Goal: Information Seeking & Learning: Check status

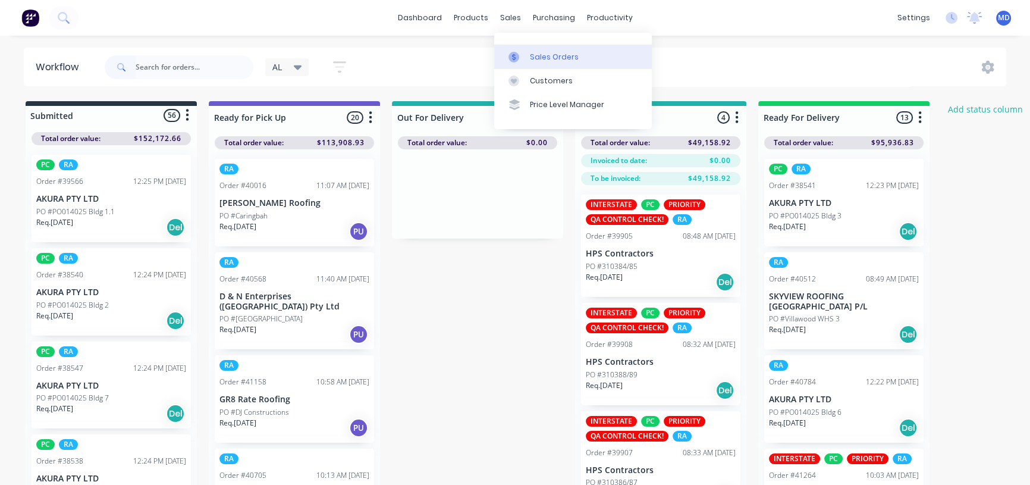
click at [557, 57] on div "Sales Orders" at bounding box center [554, 57] width 49 height 11
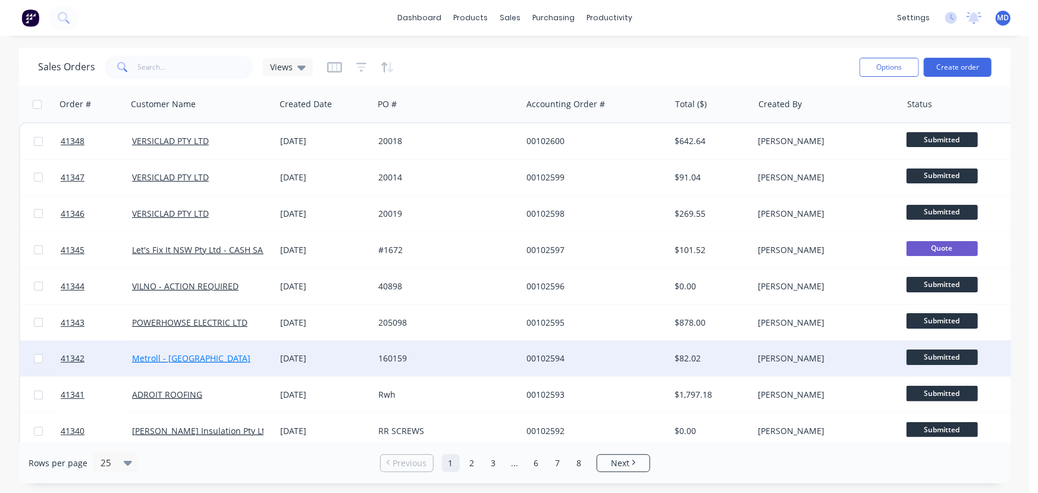
click at [191, 359] on link "Metroll - [GEOGRAPHIC_DATA]" at bounding box center [191, 357] width 118 height 11
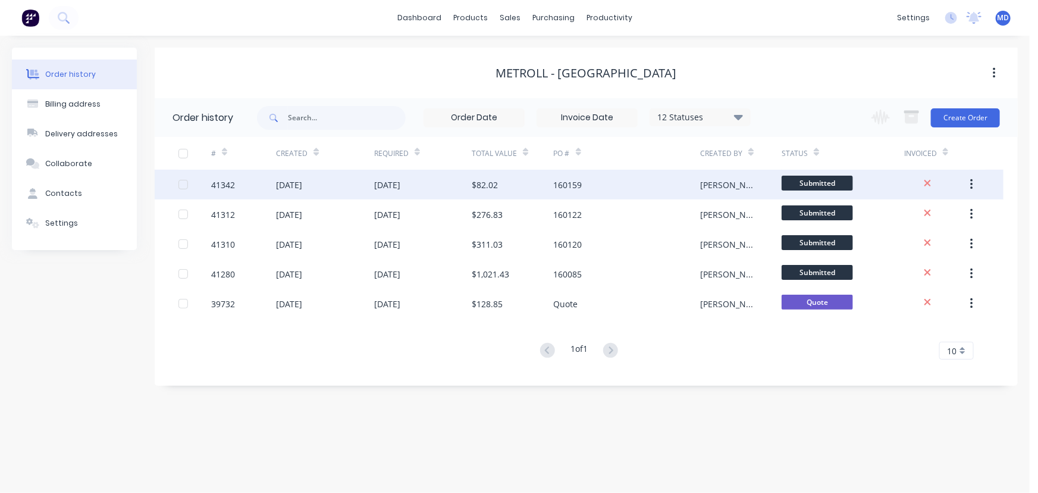
click at [630, 184] on div "160159" at bounding box center [627, 185] width 147 height 30
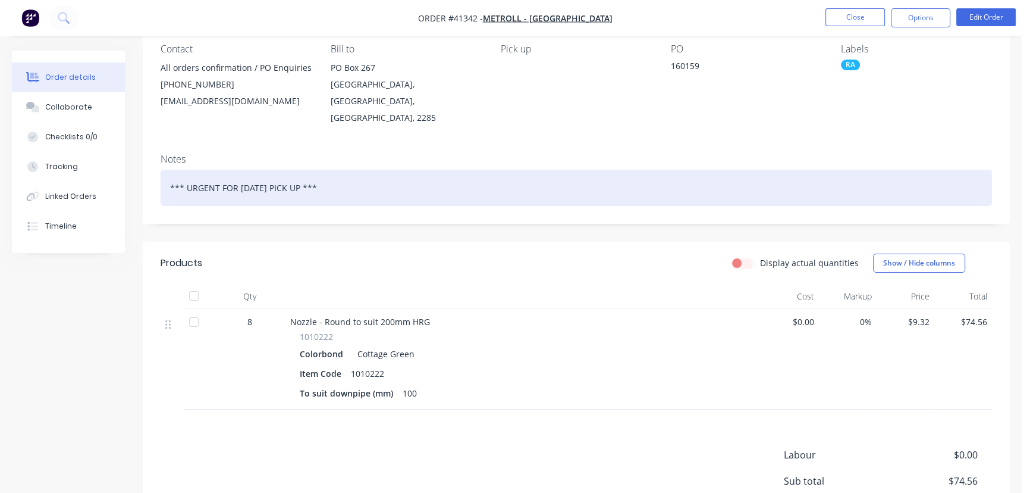
scroll to position [108, 0]
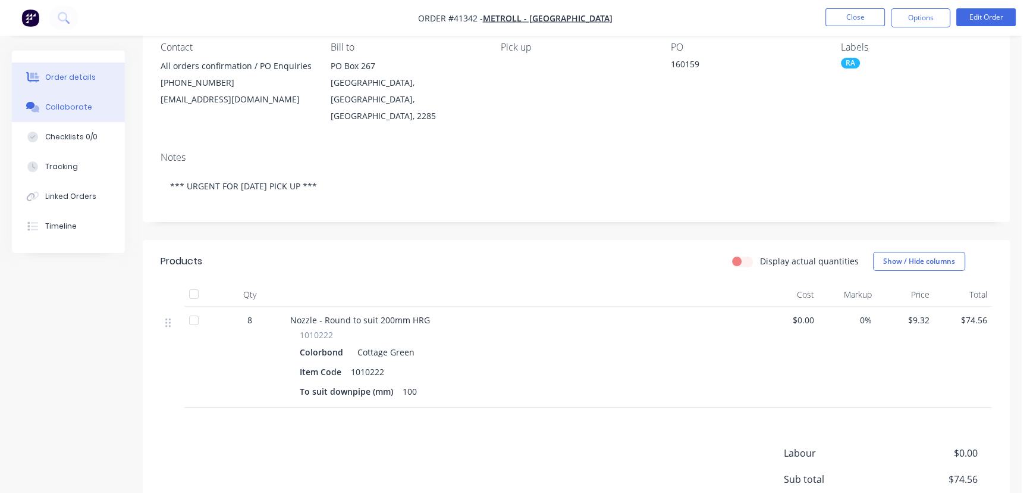
click at [65, 106] on div "Collaborate" at bounding box center [68, 107] width 47 height 11
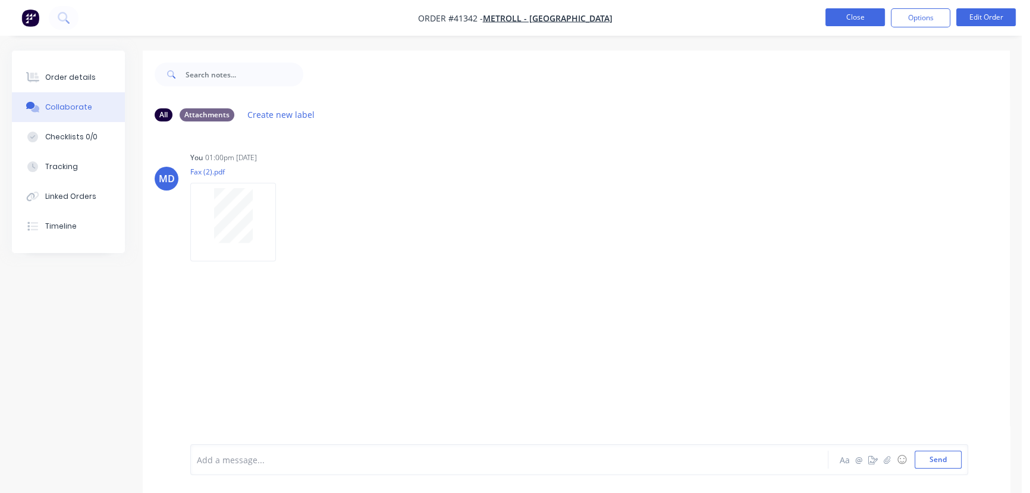
click at [859, 11] on button "Close" at bounding box center [855, 17] width 59 height 18
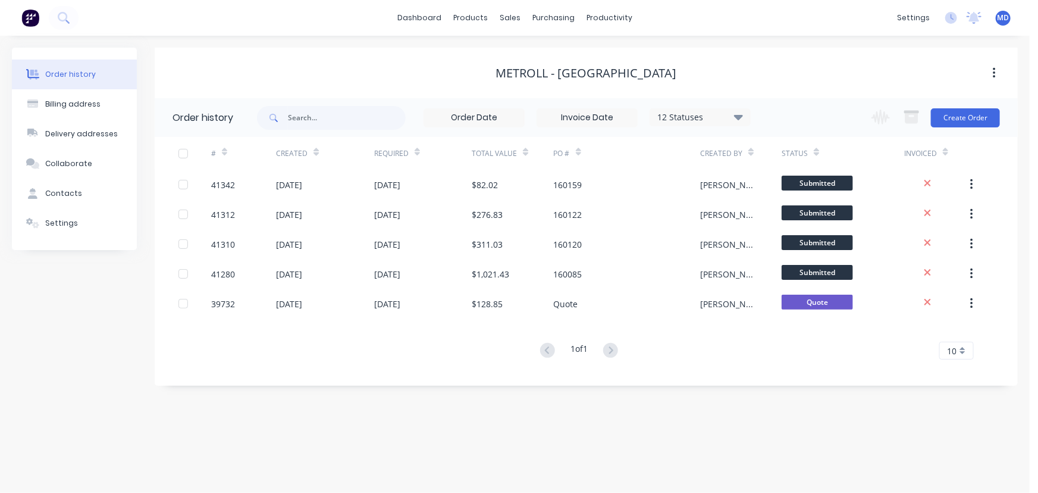
click at [738, 113] on icon at bounding box center [738, 116] width 9 height 14
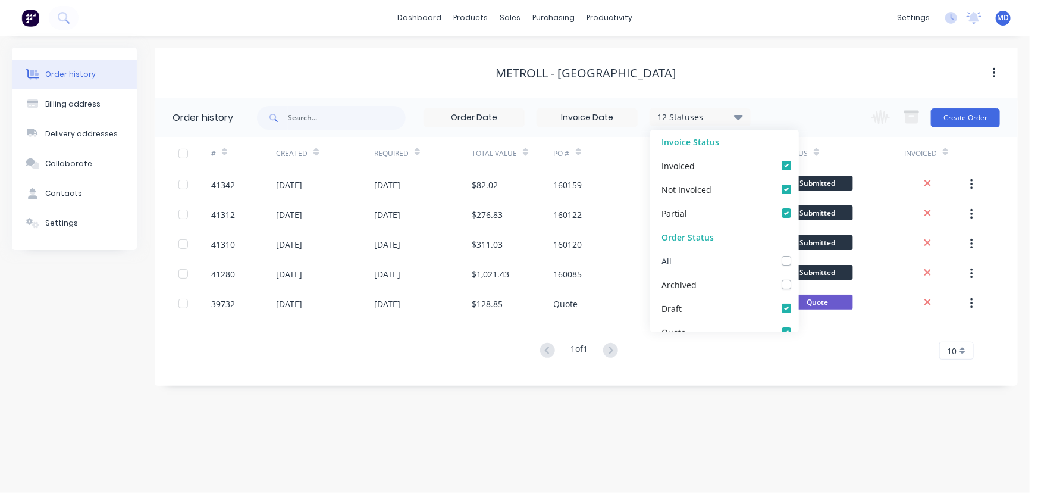
click at [798, 254] on label at bounding box center [798, 254] width 0 height 0
click at [798, 261] on input "checkbox" at bounding box center [803, 259] width 10 height 11
checkbox input "true"
click at [780, 55] on div "Metroll - [GEOGRAPHIC_DATA]" at bounding box center [586, 73] width 863 height 51
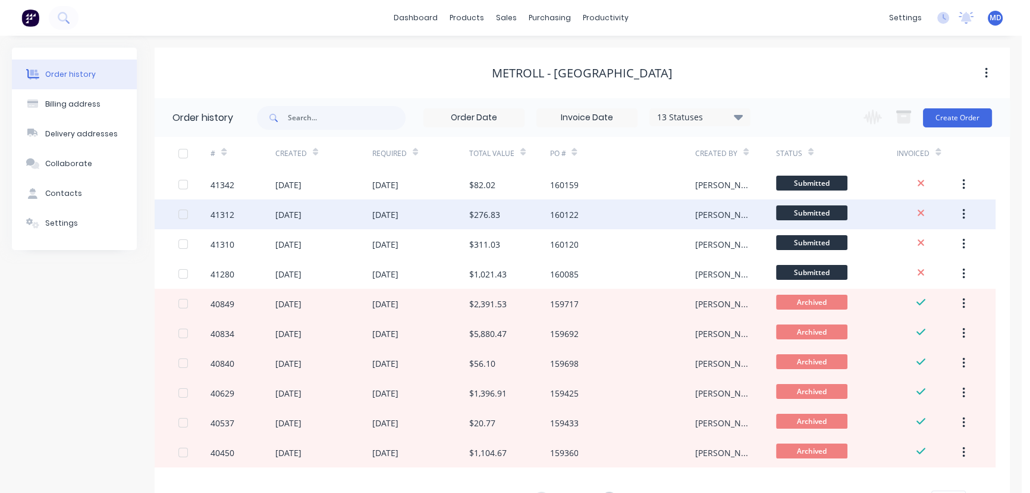
click at [476, 214] on div "$276.83" at bounding box center [484, 214] width 31 height 12
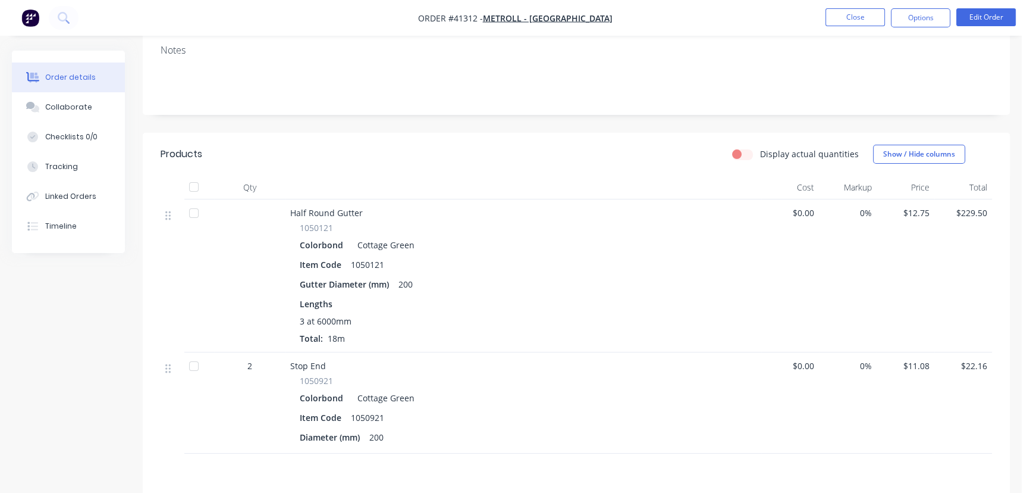
scroll to position [216, 0]
click at [853, 15] on button "Close" at bounding box center [855, 17] width 59 height 18
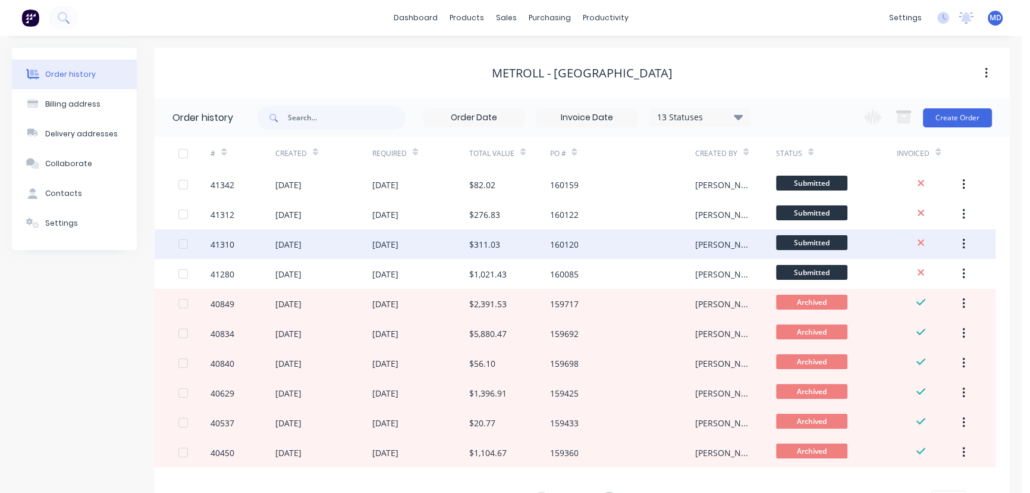
click at [464, 244] on div "[DATE]" at bounding box center [420, 244] width 97 height 30
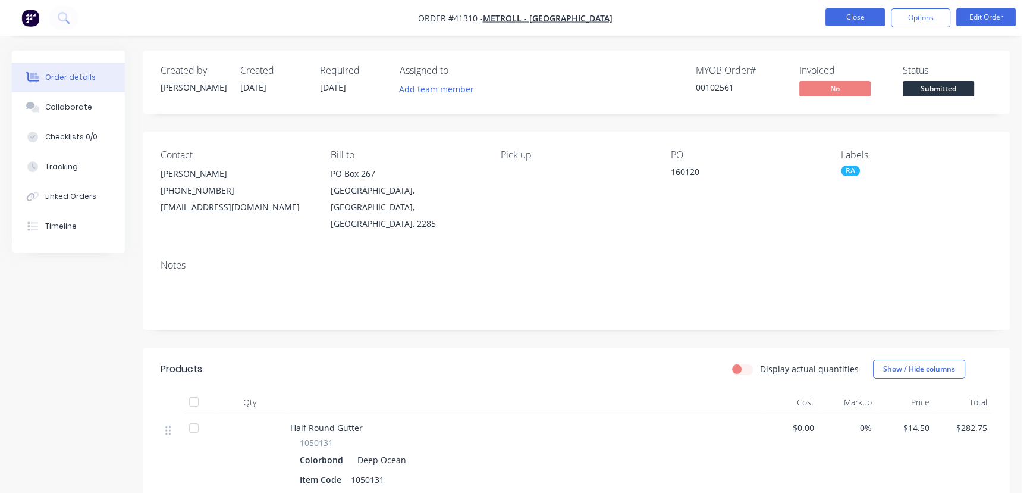
click at [855, 13] on button "Close" at bounding box center [855, 17] width 59 height 18
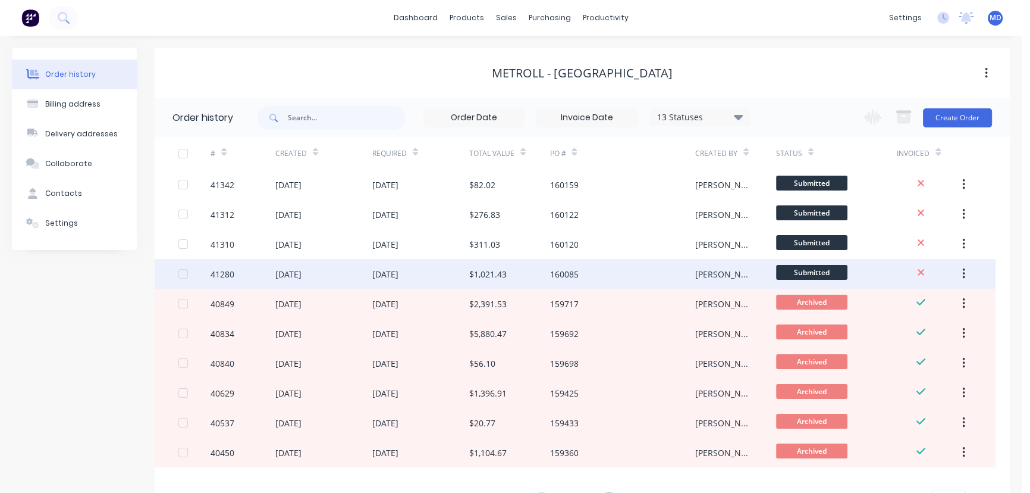
click at [505, 272] on div "$1,021.43" at bounding box center [487, 274] width 37 height 12
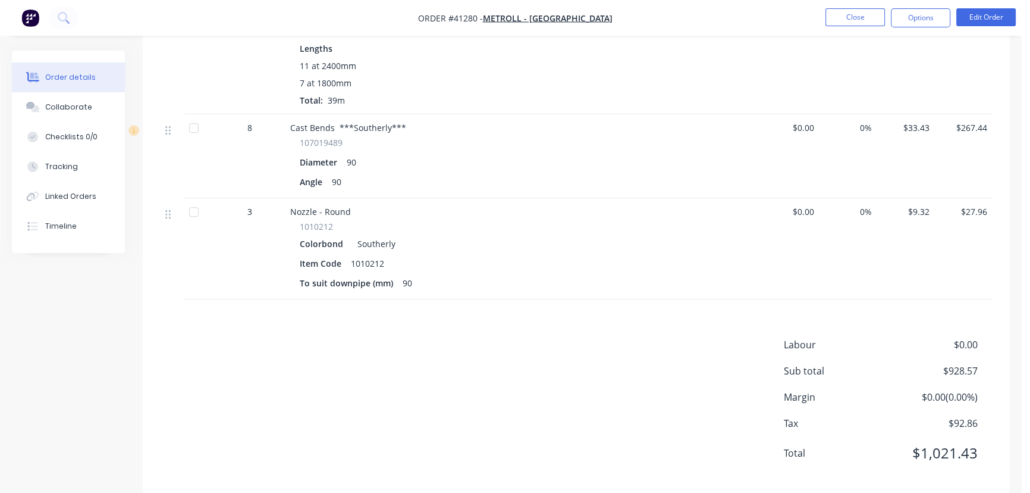
scroll to position [612, 0]
click at [64, 105] on div "Collaborate" at bounding box center [68, 107] width 47 height 11
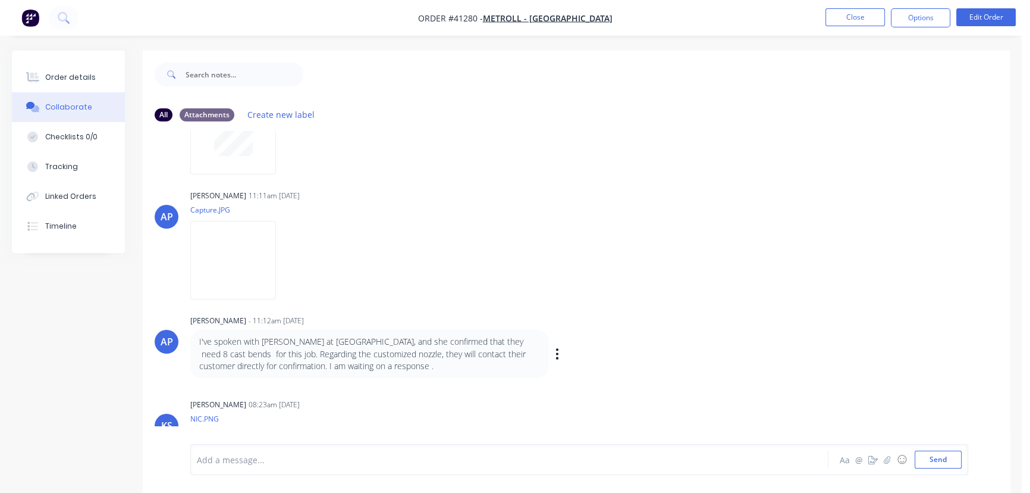
scroll to position [156, 0]
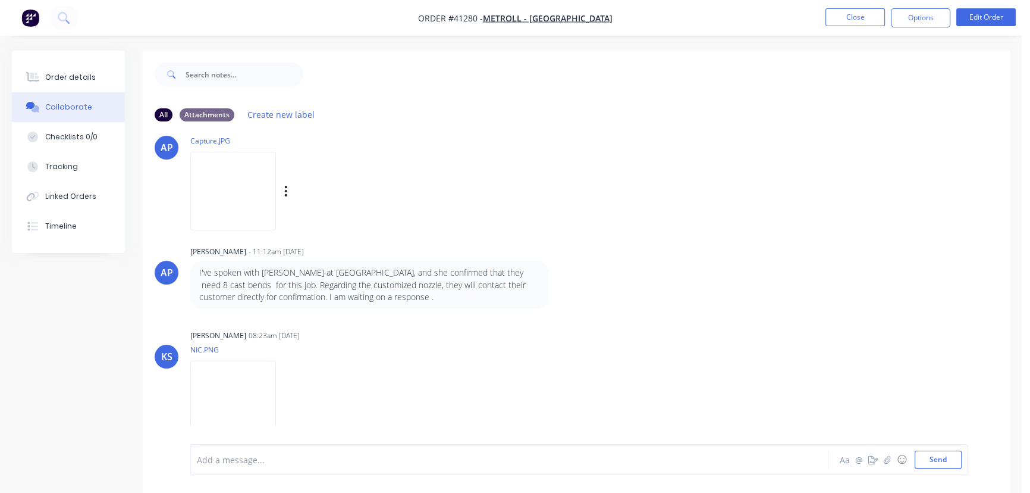
click at [244, 196] on img at bounding box center [233, 191] width 86 height 78
click at [230, 394] on img at bounding box center [233, 399] width 86 height 78
click at [864, 17] on button "Close" at bounding box center [855, 17] width 59 height 18
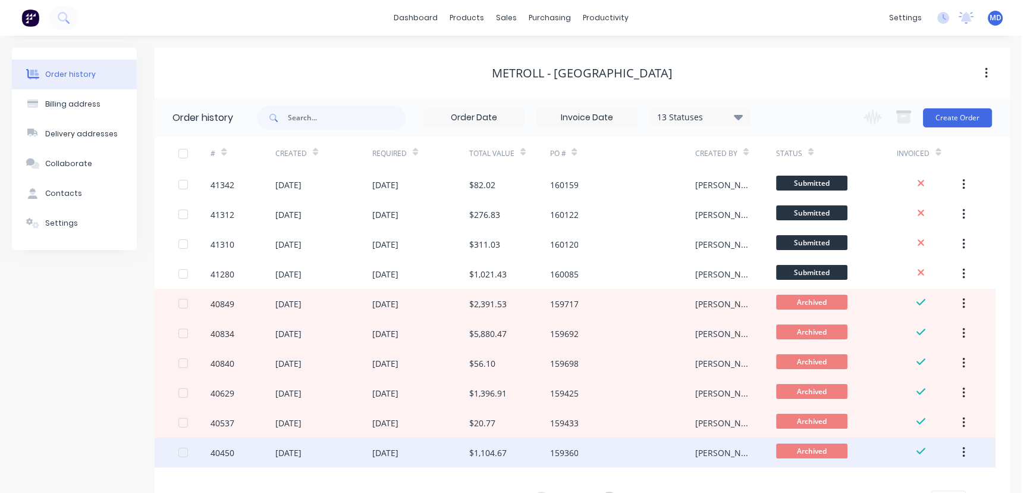
click at [494, 457] on div "$1,104.67" at bounding box center [487, 452] width 37 height 12
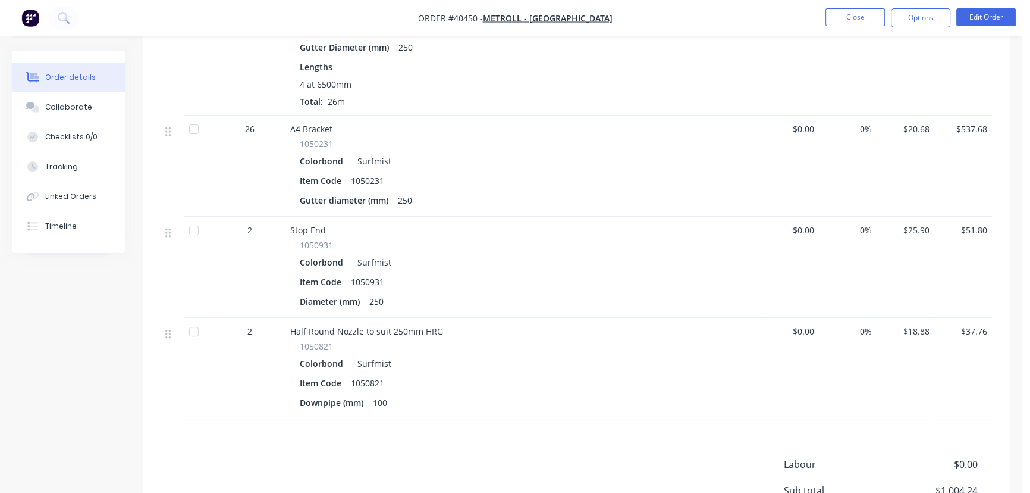
scroll to position [432, 0]
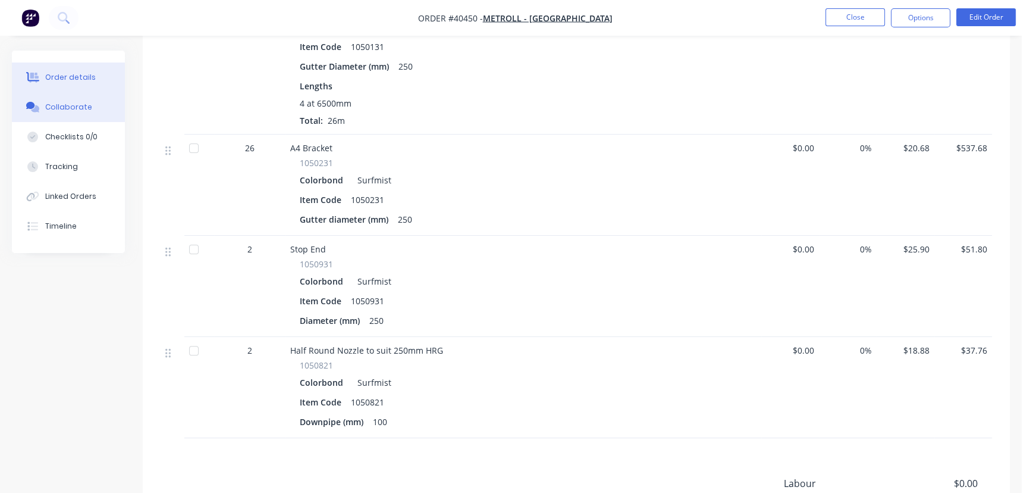
click at [68, 107] on div "Collaborate" at bounding box center [68, 107] width 47 height 11
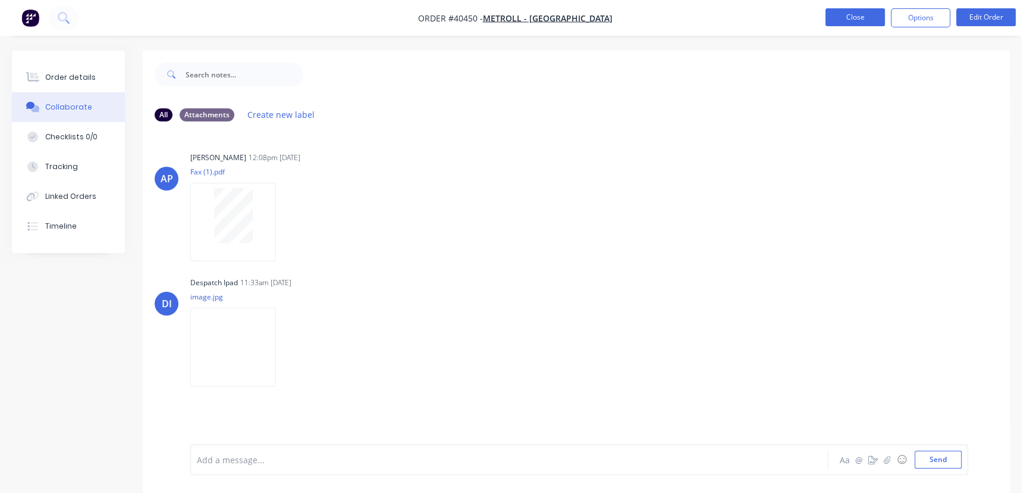
click at [845, 17] on button "Close" at bounding box center [855, 17] width 59 height 18
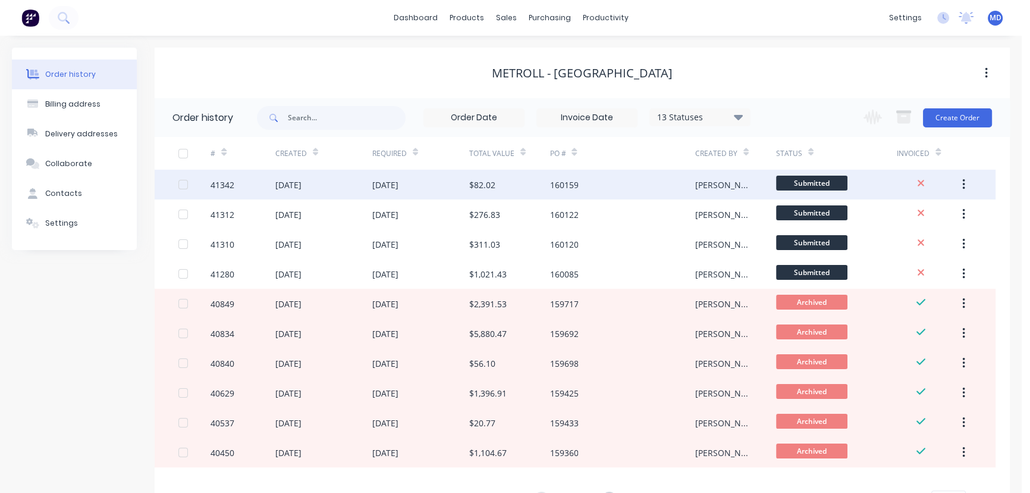
click at [400, 191] on div "[DATE]" at bounding box center [420, 185] width 97 height 30
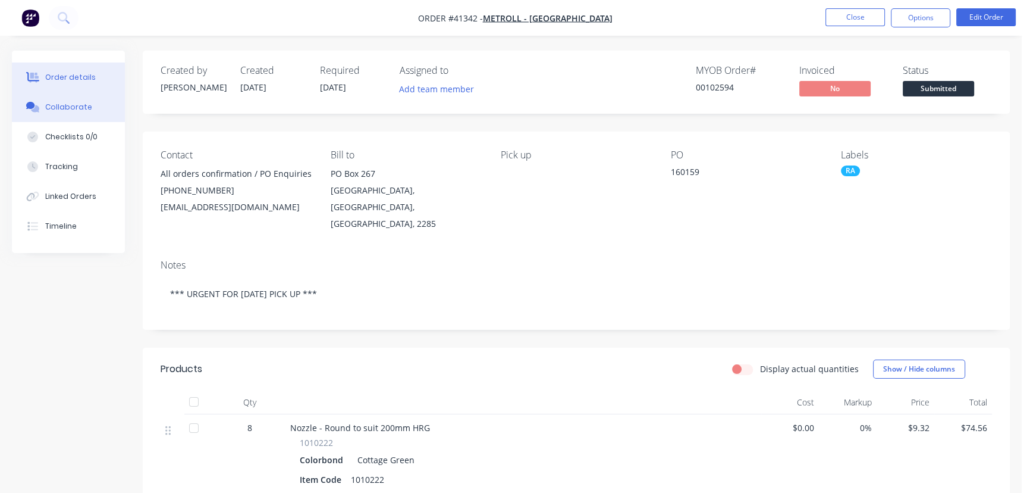
click at [62, 106] on div "Collaborate" at bounding box center [68, 107] width 47 height 11
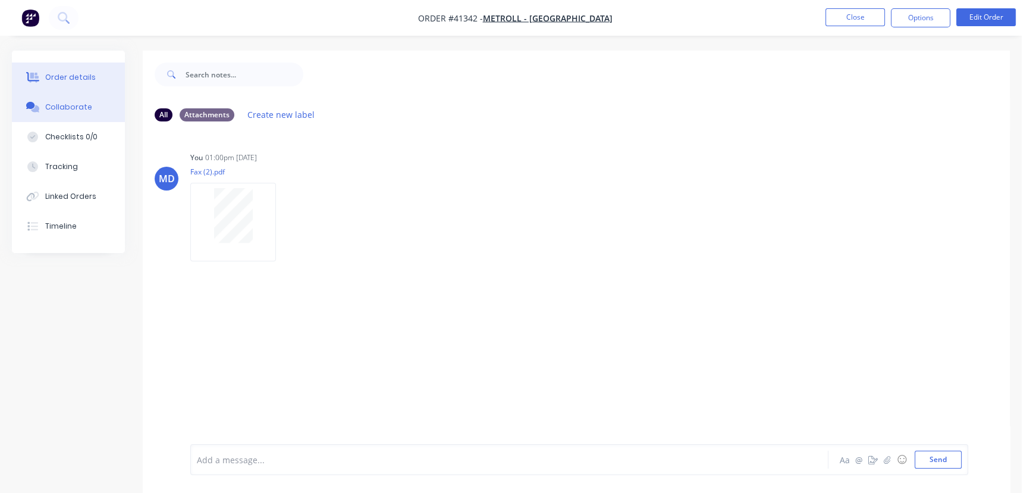
click at [77, 77] on div "Order details" at bounding box center [70, 77] width 51 height 11
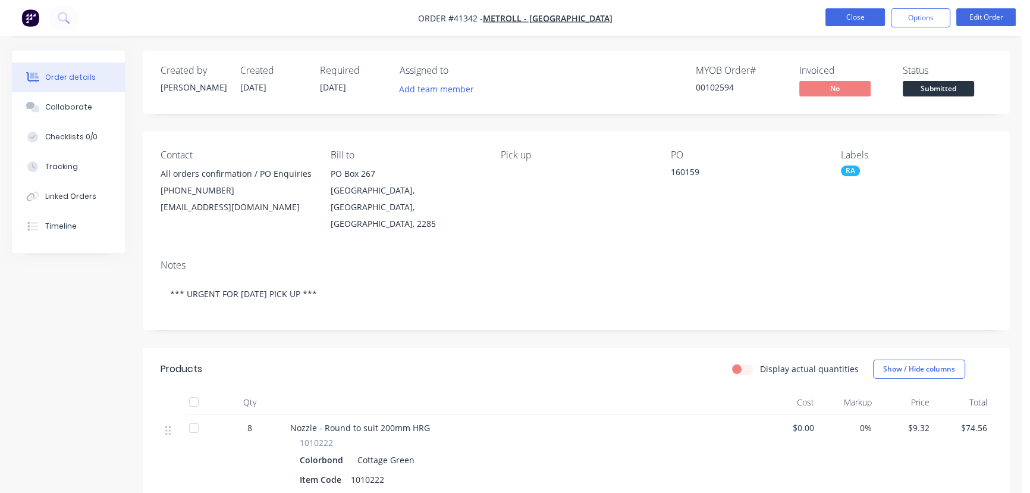
click at [857, 12] on button "Close" at bounding box center [855, 17] width 59 height 18
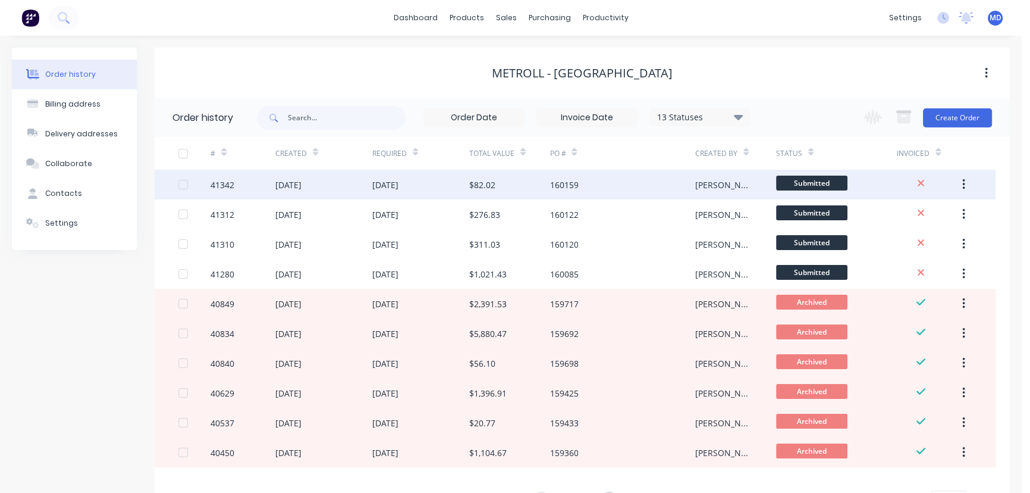
click at [399, 182] on div "[DATE]" at bounding box center [385, 184] width 26 height 12
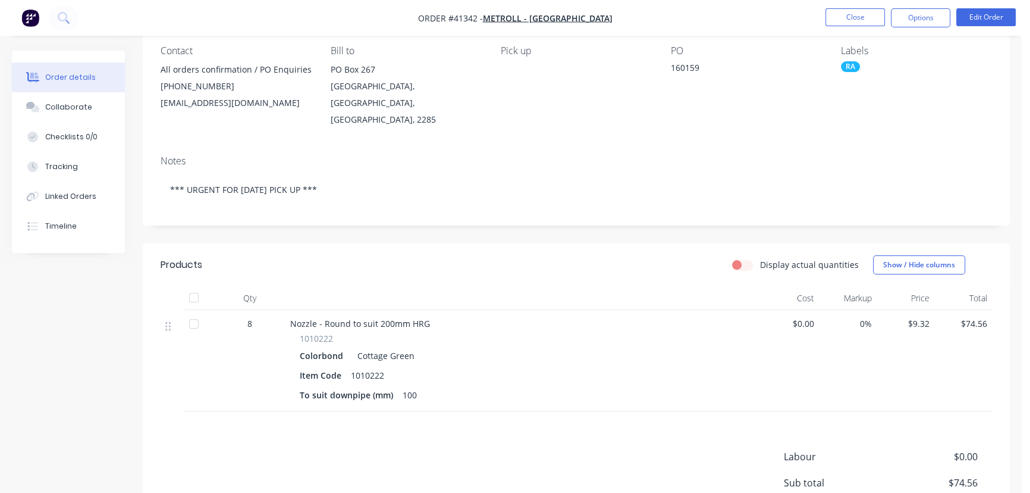
scroll to position [108, 0]
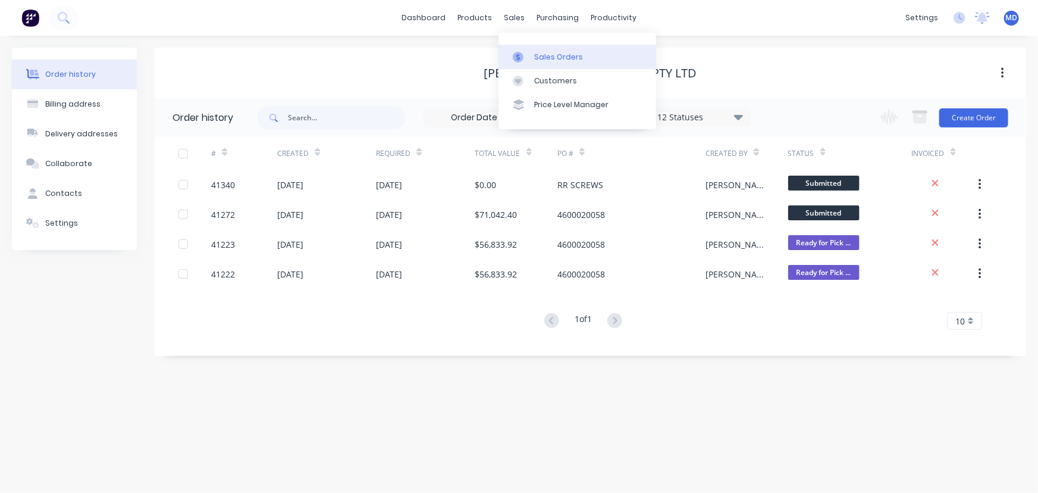
click at [550, 57] on div "Sales Orders" at bounding box center [558, 57] width 49 height 11
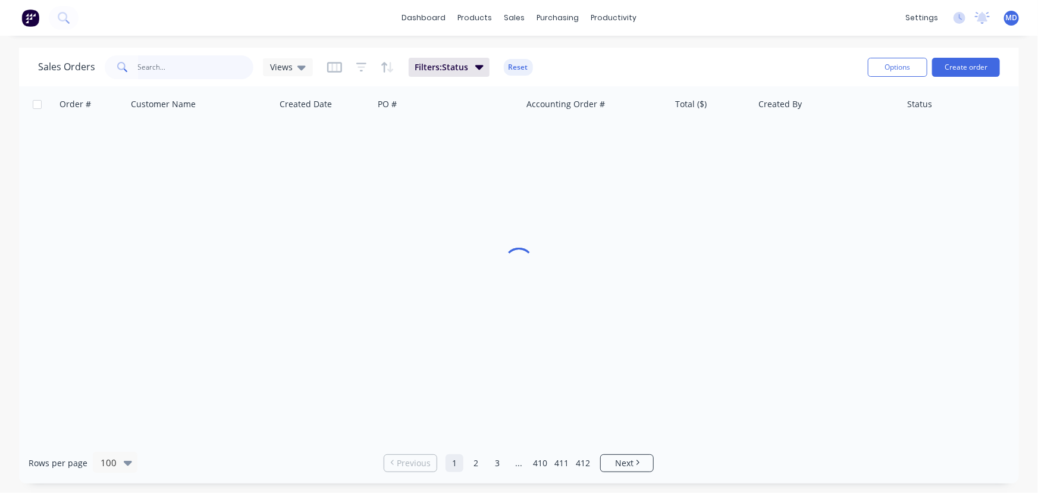
click at [197, 68] on input "text" at bounding box center [196, 67] width 116 height 24
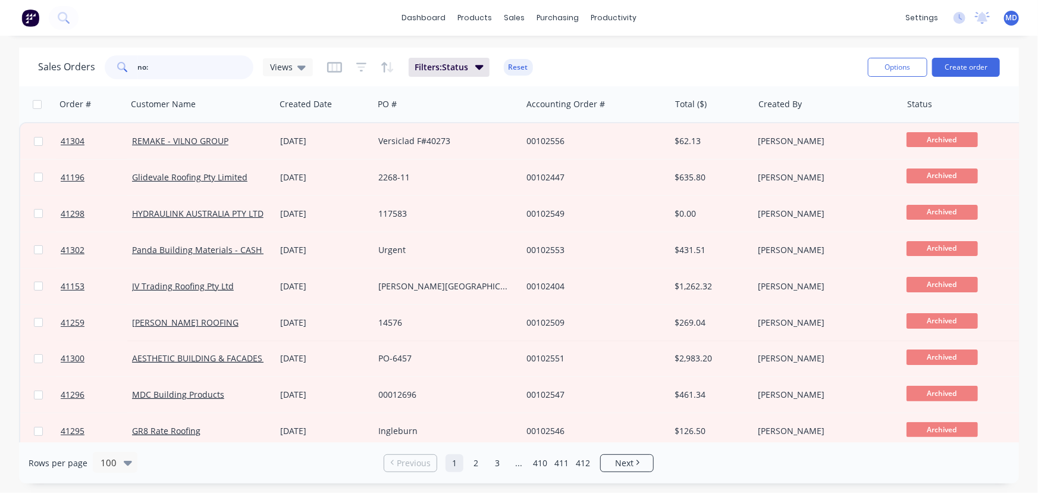
type input "no:"
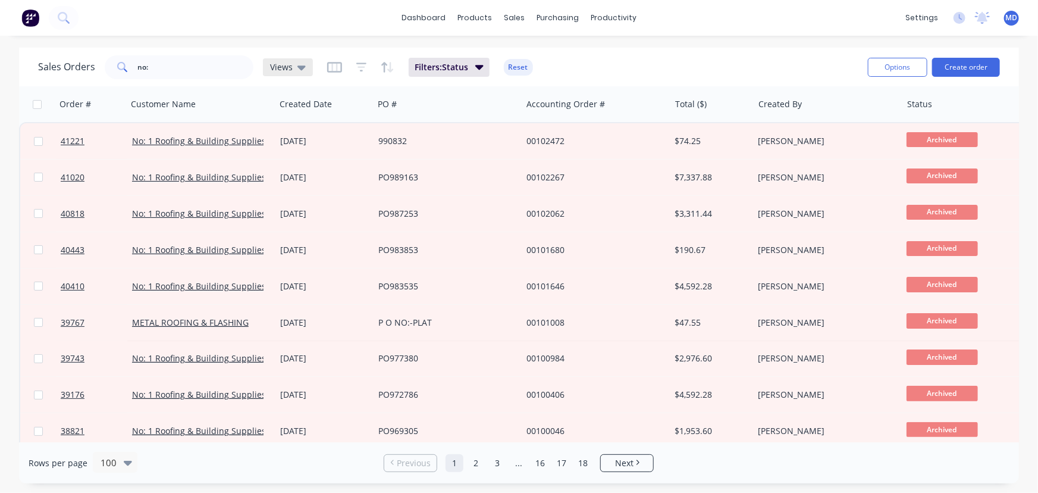
click at [286, 68] on span "Views" at bounding box center [281, 67] width 23 height 12
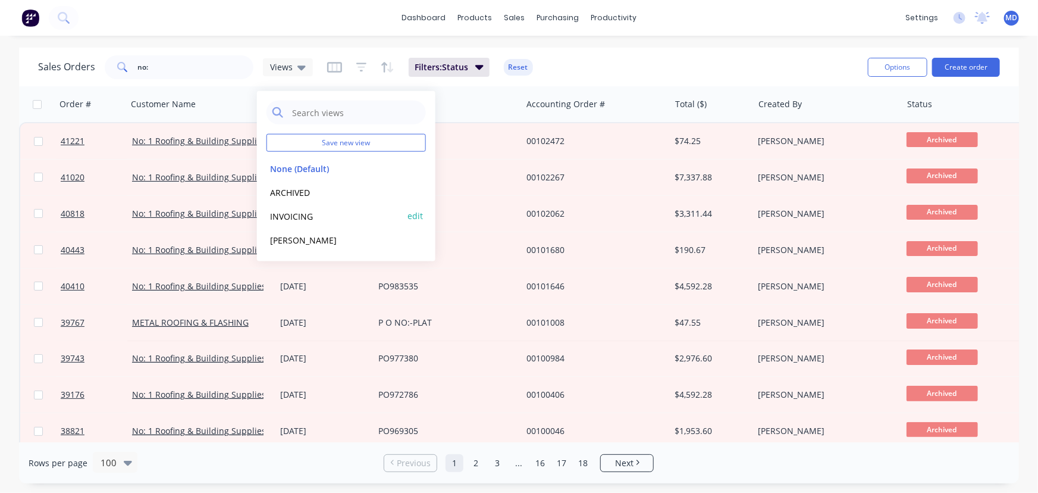
click at [297, 212] on button "INVOICING" at bounding box center [335, 216] width 136 height 14
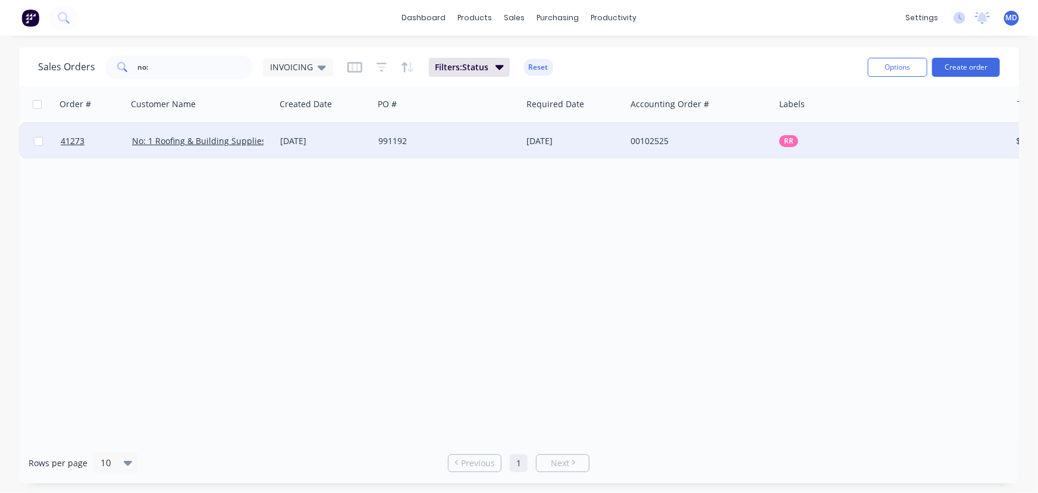
click at [467, 133] on div "991192" at bounding box center [448, 141] width 148 height 36
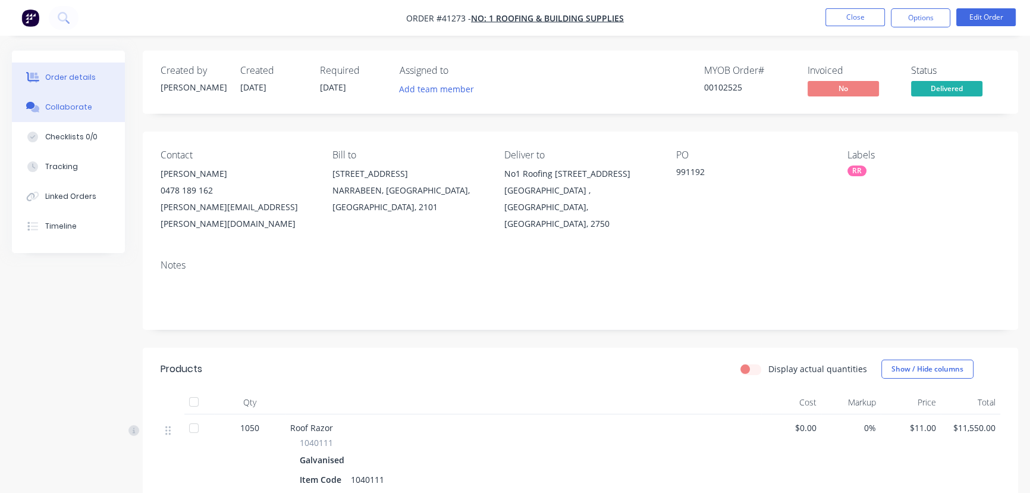
click at [70, 106] on div "Collaborate" at bounding box center [68, 107] width 47 height 11
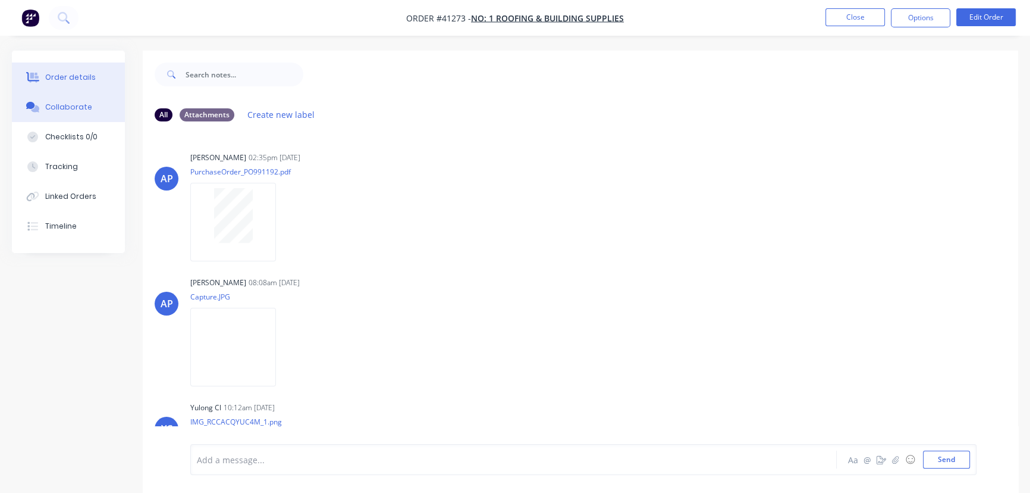
click at [83, 81] on div "Order details" at bounding box center [70, 77] width 51 height 11
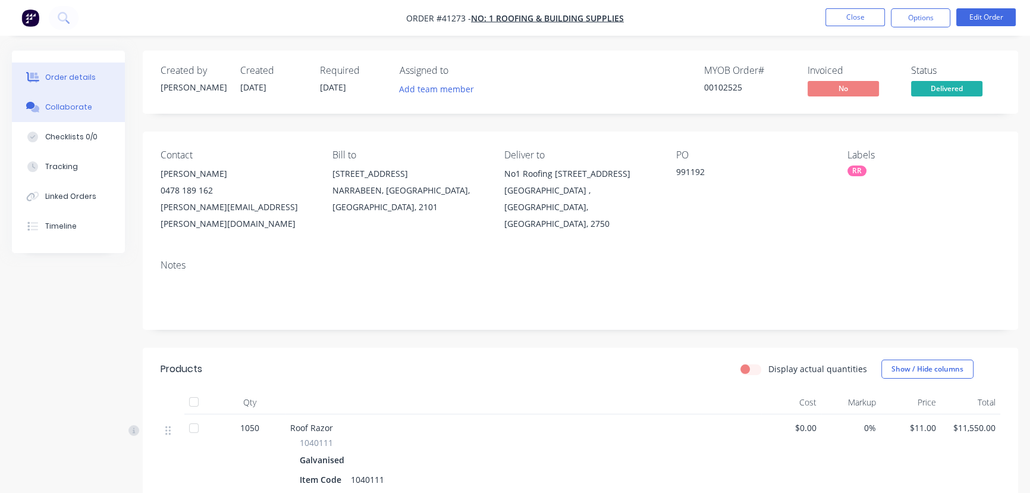
click at [67, 103] on div "Collaborate" at bounding box center [68, 107] width 47 height 11
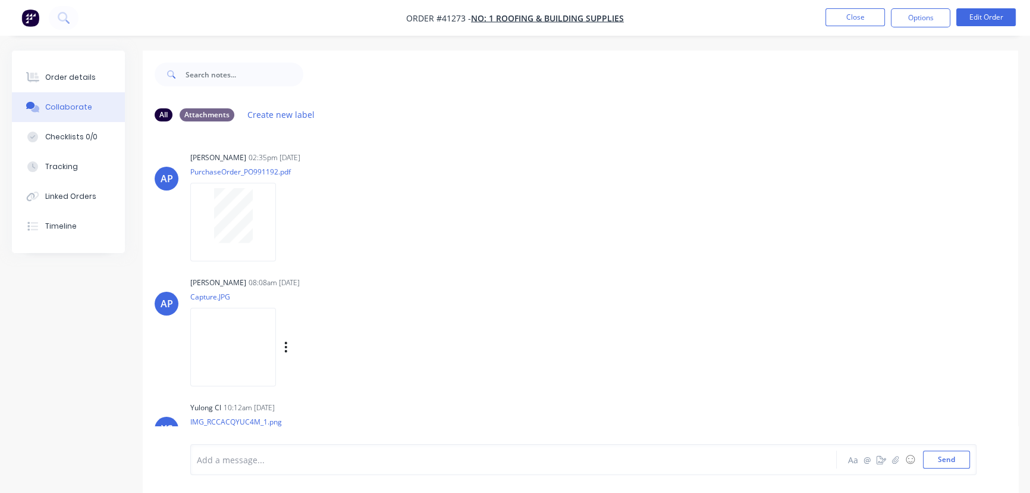
click at [227, 337] on img at bounding box center [233, 347] width 86 height 78
click at [853, 14] on button "Close" at bounding box center [855, 17] width 59 height 18
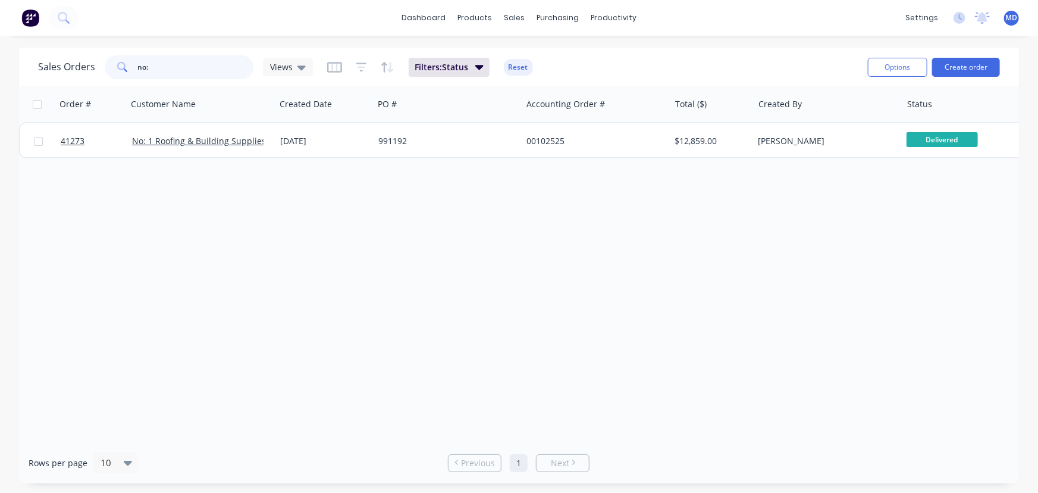
drag, startPoint x: 169, startPoint y: 65, endPoint x: -77, endPoint y: 61, distance: 246.3
click at [0, 61] on html "dashboard products sales purchasing productivity dashboard products Product Cat…" at bounding box center [519, 246] width 1038 height 493
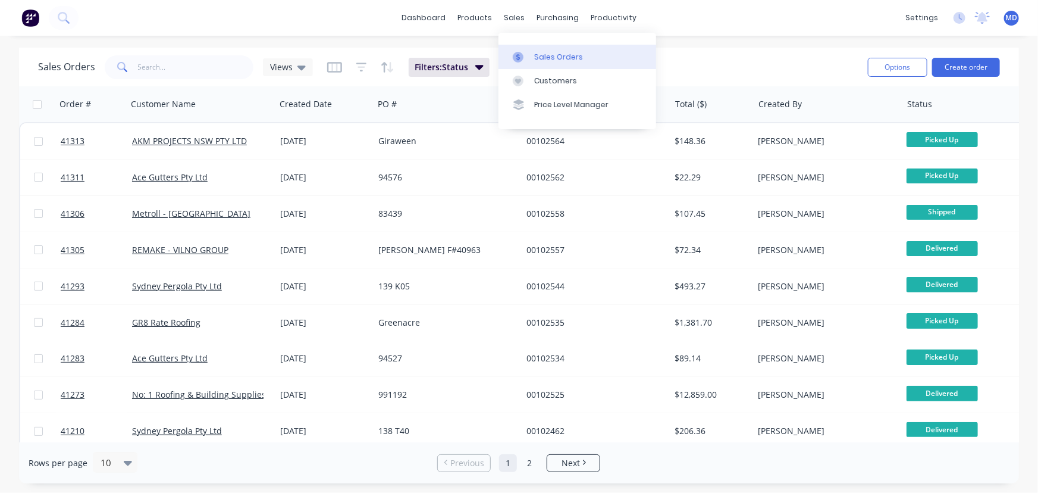
click at [561, 56] on div "Sales Orders" at bounding box center [558, 57] width 49 height 11
click at [291, 63] on div "Views" at bounding box center [288, 67] width 36 height 11
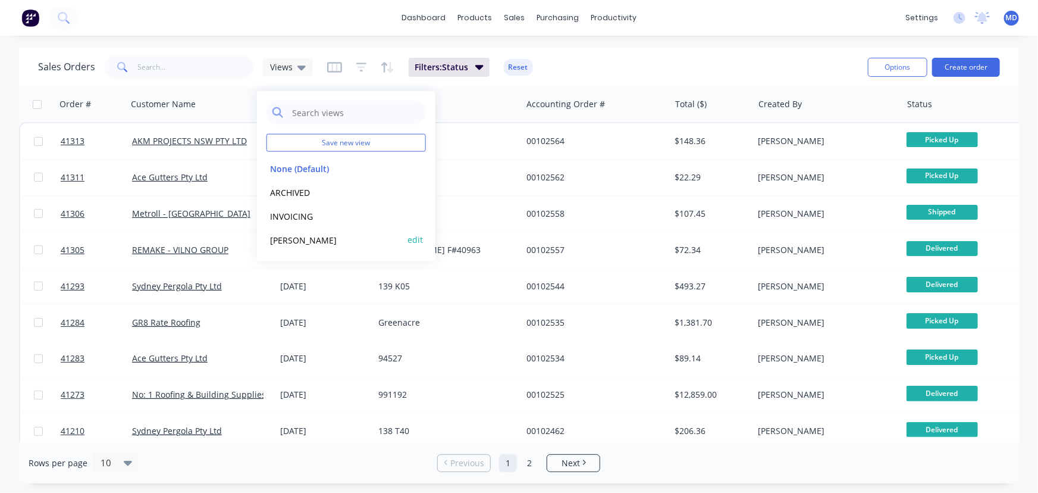
click at [285, 234] on button "[PERSON_NAME]" at bounding box center [335, 240] width 136 height 14
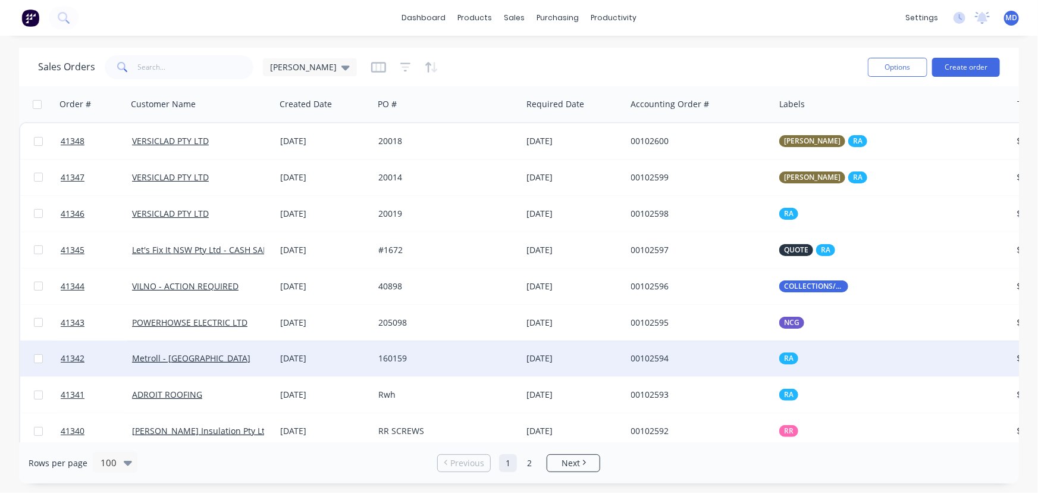
click at [466, 350] on div "160159" at bounding box center [448, 358] width 148 height 36
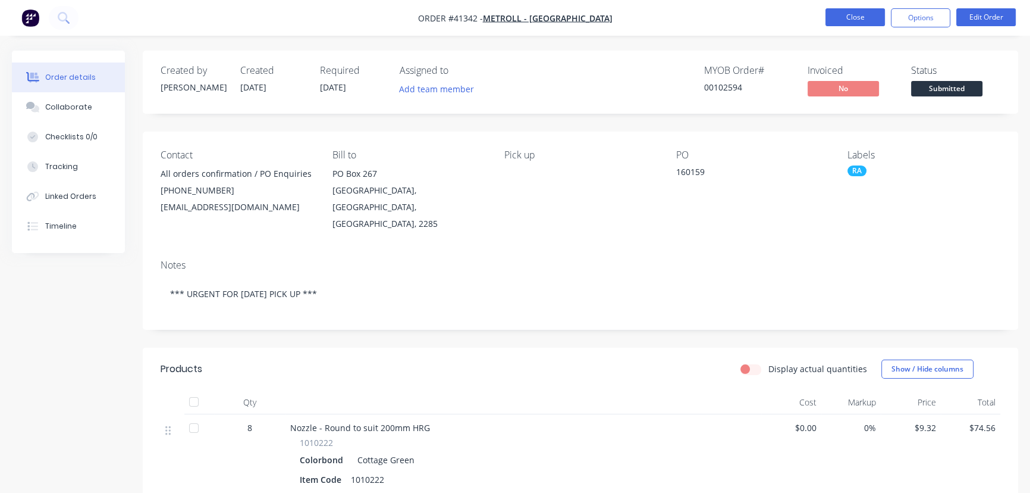
click at [848, 23] on button "Close" at bounding box center [855, 17] width 59 height 18
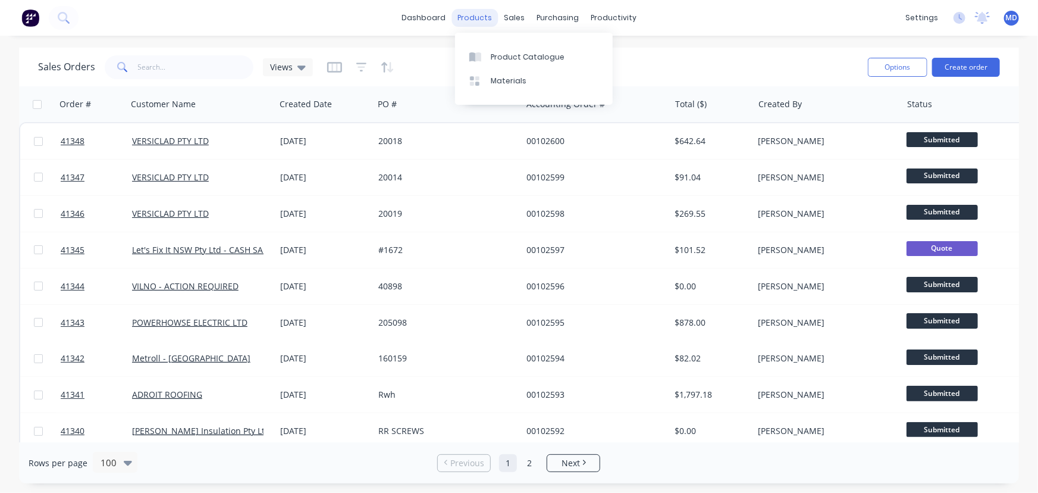
click at [466, 17] on div "products" at bounding box center [475, 18] width 46 height 18
click at [508, 61] on div "Product Catalogue" at bounding box center [528, 57] width 74 height 11
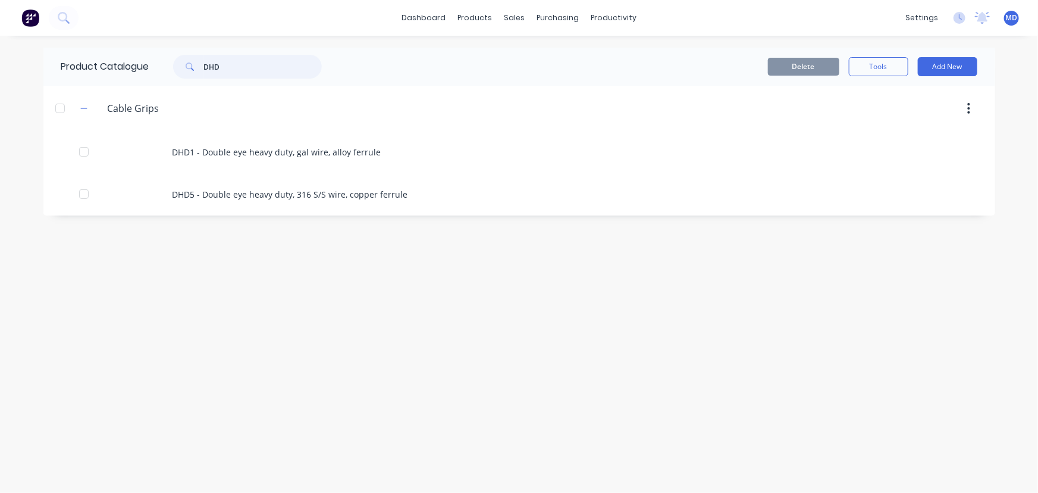
drag, startPoint x: 237, startPoint y: 68, endPoint x: 32, endPoint y: 58, distance: 205.5
click at [100, 60] on div "Product Catalogue DHD" at bounding box center [197, 67] width 308 height 38
type input "nozzle"
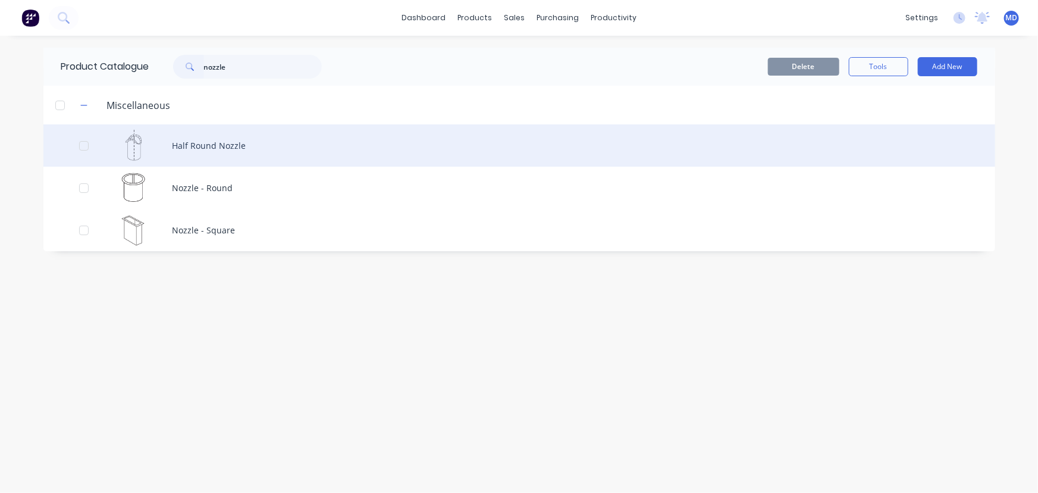
click at [215, 152] on div "Half Round Nozzle" at bounding box center [519, 145] width 952 height 42
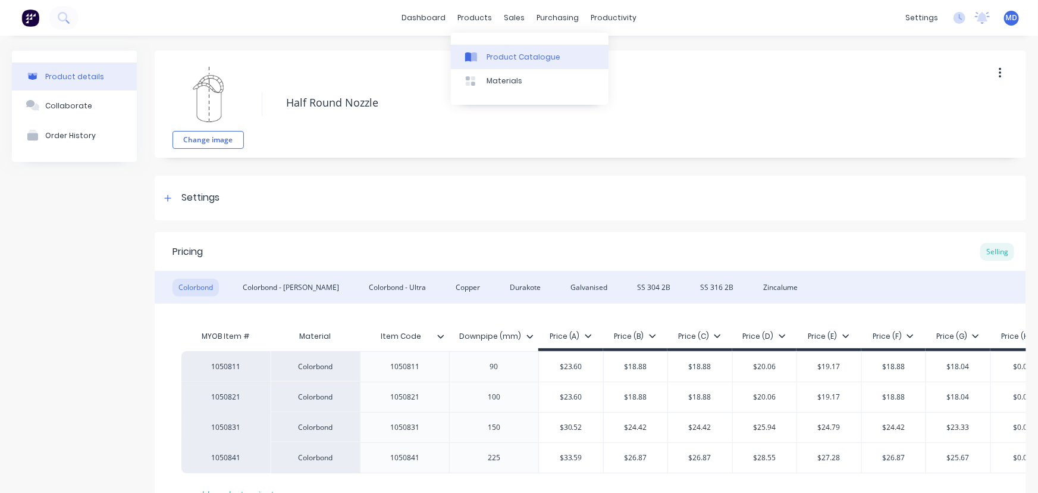
click at [516, 57] on div "Product Catalogue" at bounding box center [524, 57] width 74 height 11
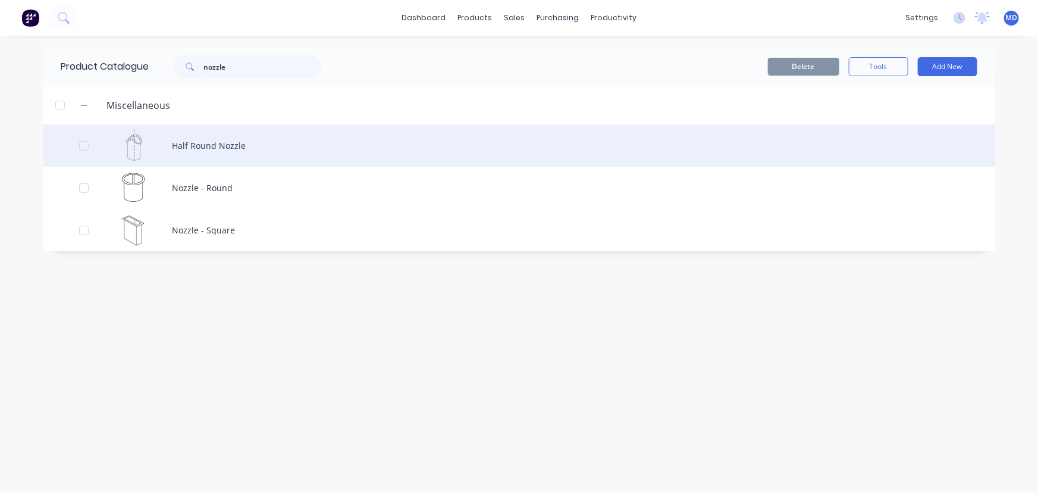
click at [220, 144] on div "Half Round Nozzle" at bounding box center [519, 145] width 952 height 42
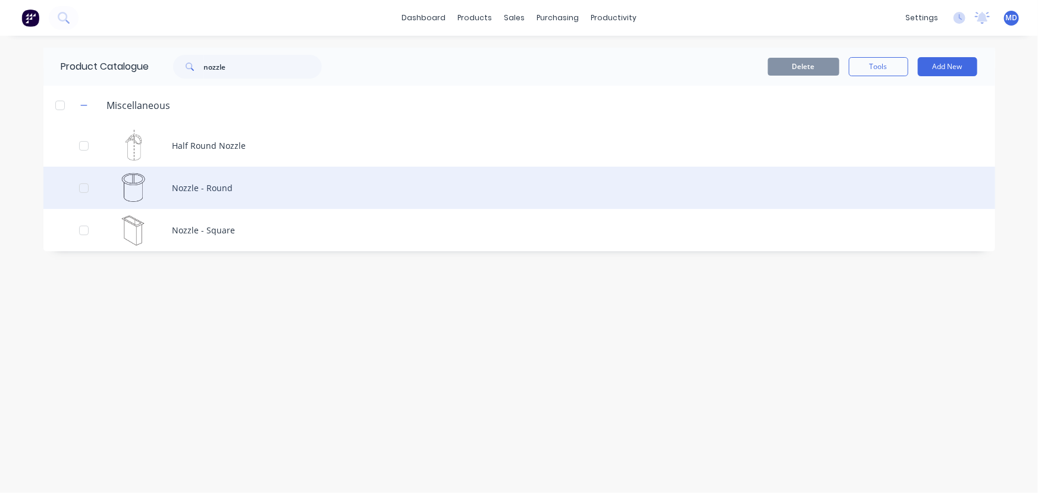
click at [200, 187] on div "Nozzle - Round" at bounding box center [519, 188] width 952 height 42
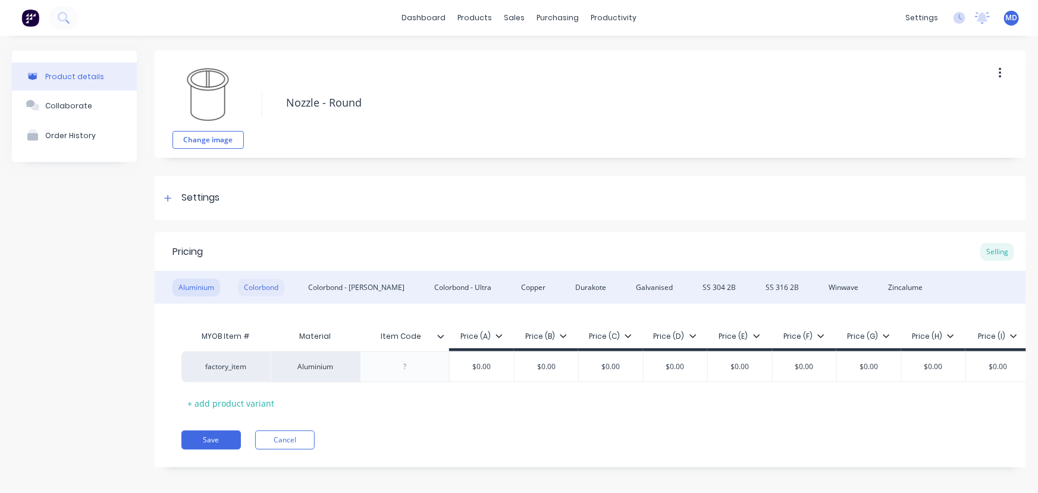
click at [266, 281] on div "Colorbond" at bounding box center [261, 287] width 46 height 18
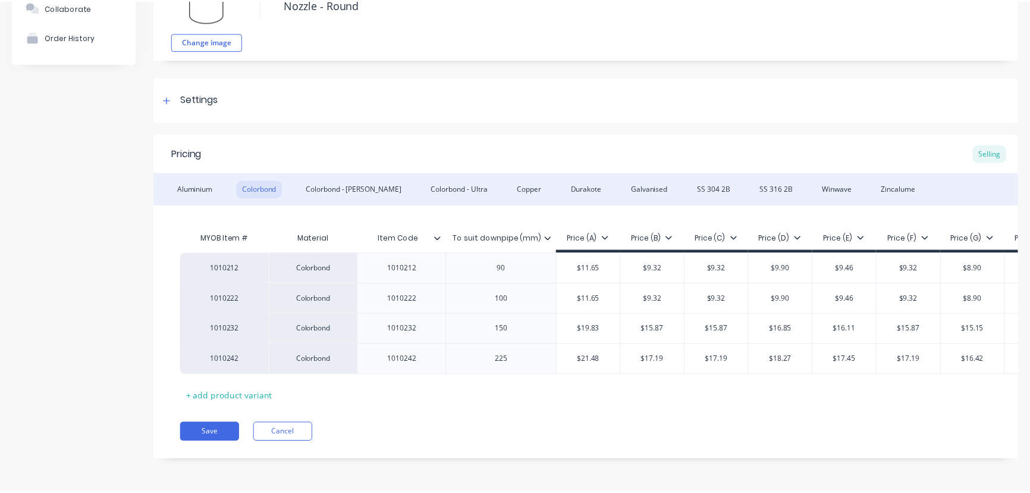
scroll to position [106, 0]
type textarea "x"
click at [286, 431] on button "Cancel" at bounding box center [284, 432] width 59 height 19
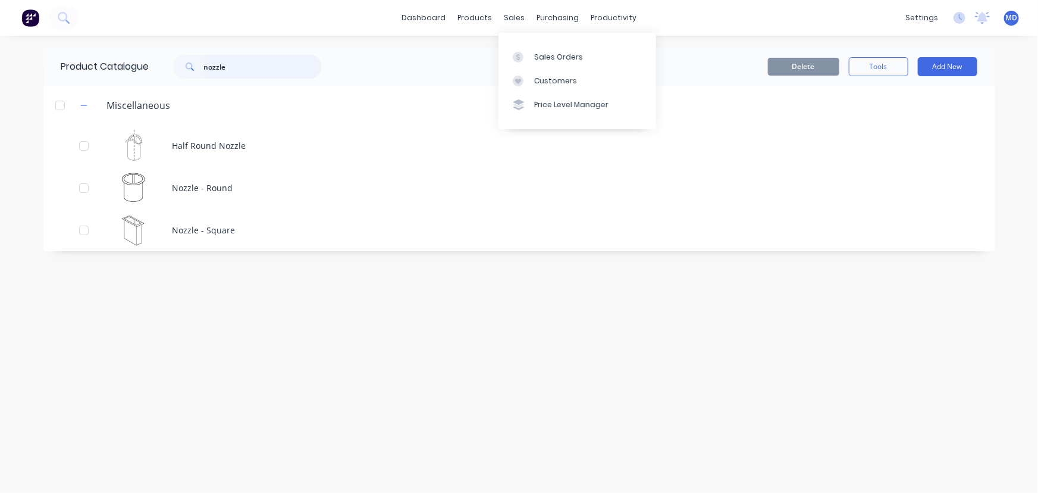
drag, startPoint x: 158, startPoint y: 71, endPoint x: 37, endPoint y: 77, distance: 120.9
click at [73, 73] on div "Product Catalogue nozzle" at bounding box center [197, 67] width 308 height 38
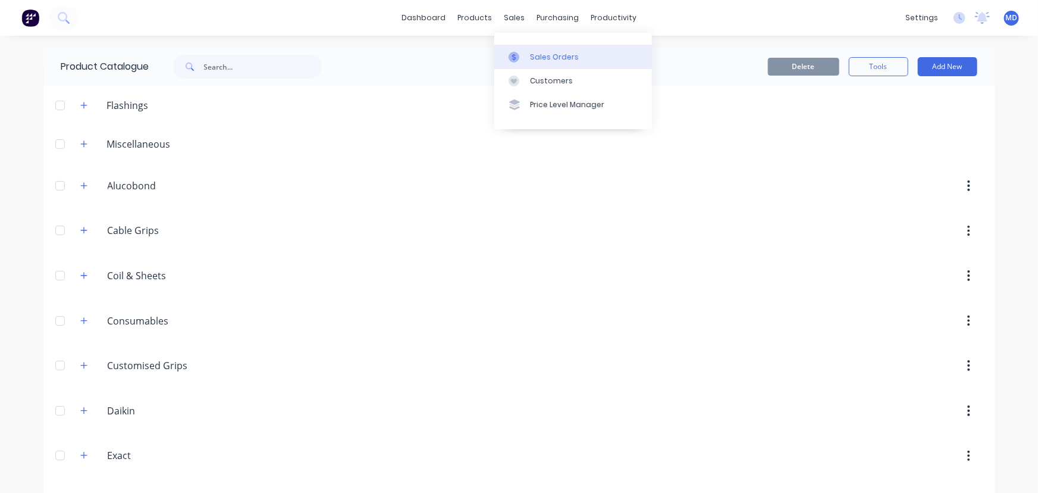
click at [560, 60] on div "Sales Orders" at bounding box center [554, 57] width 49 height 11
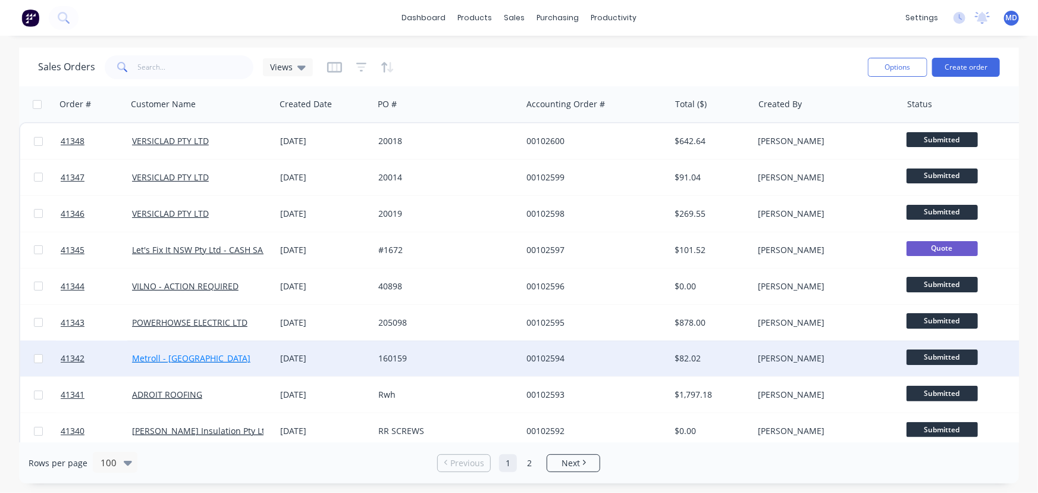
click at [164, 360] on link "Metroll - [GEOGRAPHIC_DATA]" at bounding box center [191, 357] width 118 height 11
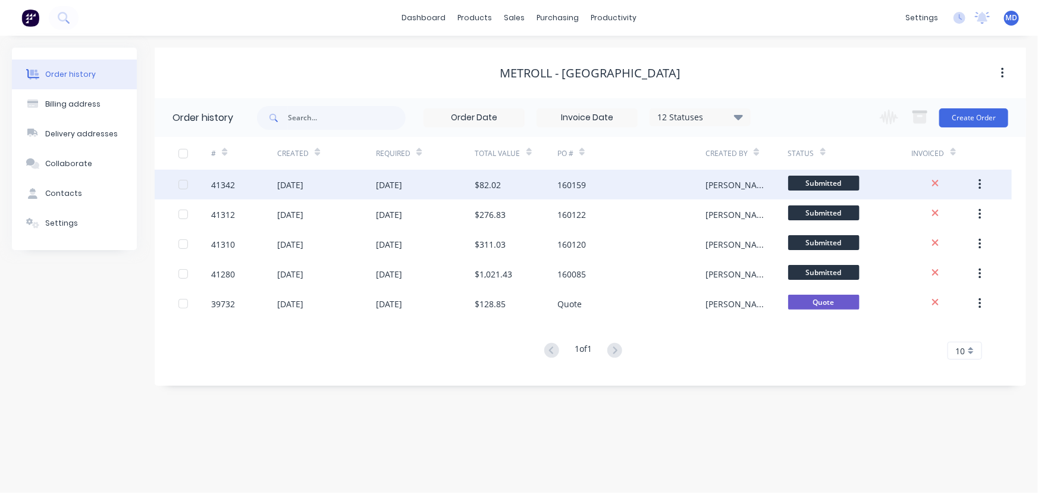
click at [283, 178] on div "[DATE]" at bounding box center [290, 184] width 26 height 12
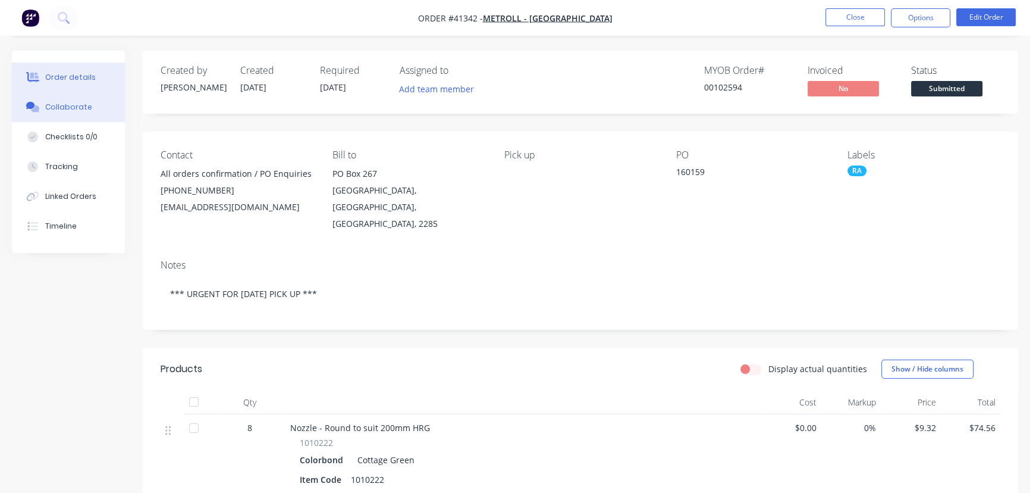
click at [63, 95] on button "Collaborate" at bounding box center [68, 107] width 113 height 30
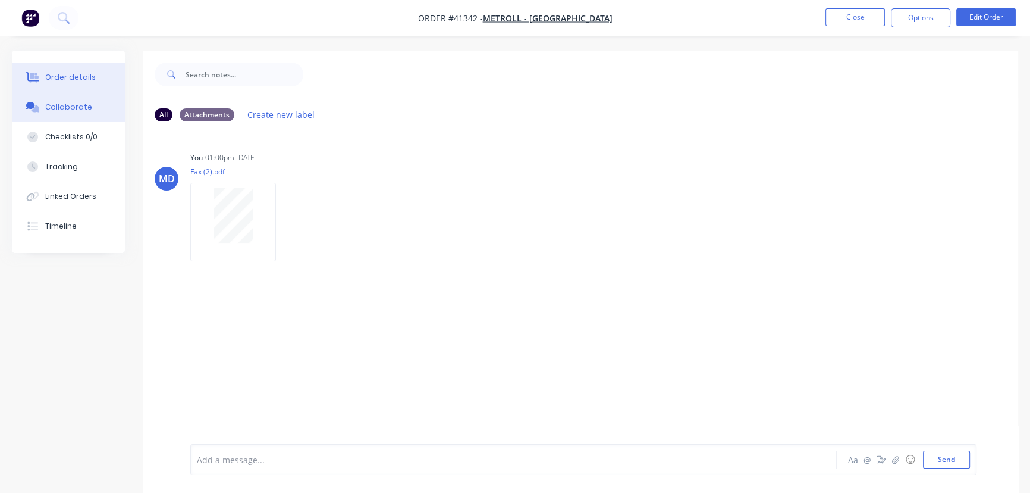
click at [47, 72] on div "Order details" at bounding box center [70, 77] width 51 height 11
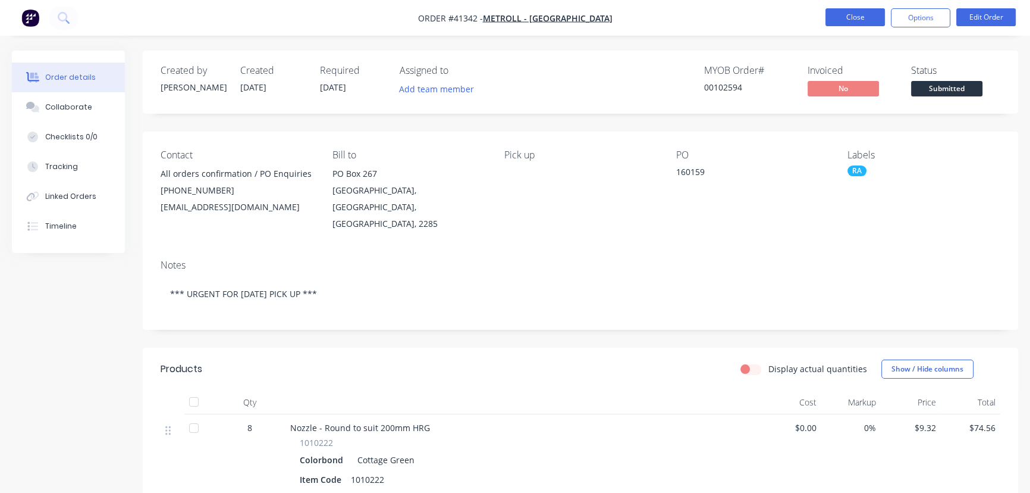
click at [862, 16] on button "Close" at bounding box center [855, 17] width 59 height 18
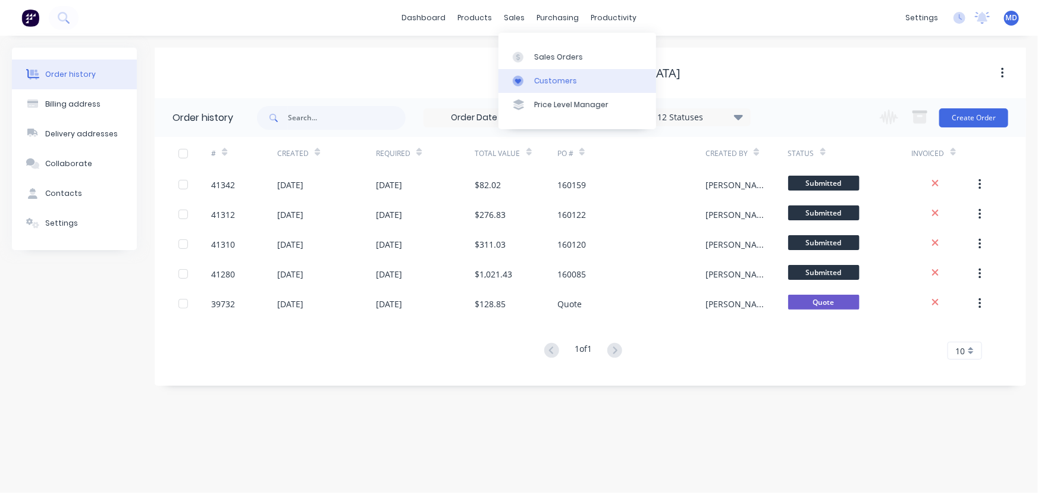
click at [542, 81] on div "Customers" at bounding box center [555, 81] width 43 height 11
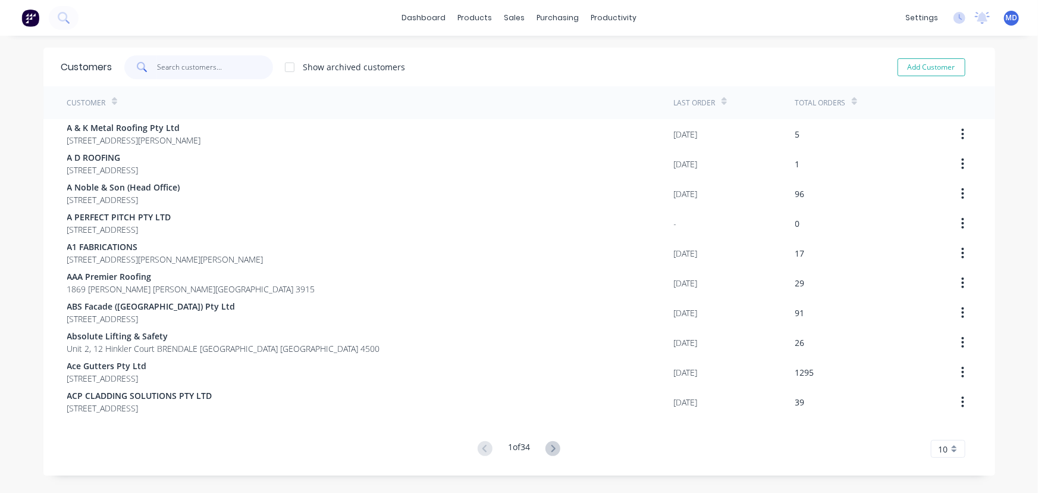
click at [233, 68] on input "text" at bounding box center [215, 67] width 116 height 24
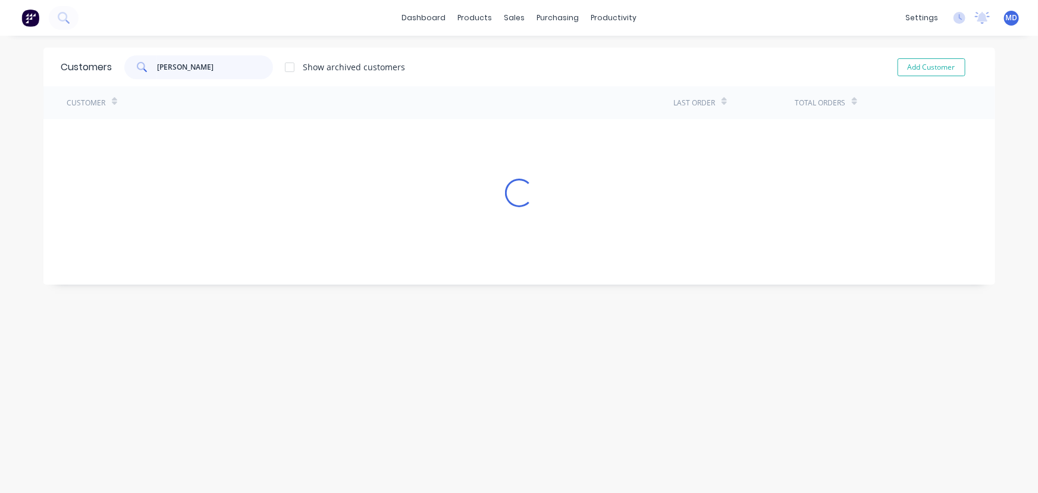
type input "[PERSON_NAME]"
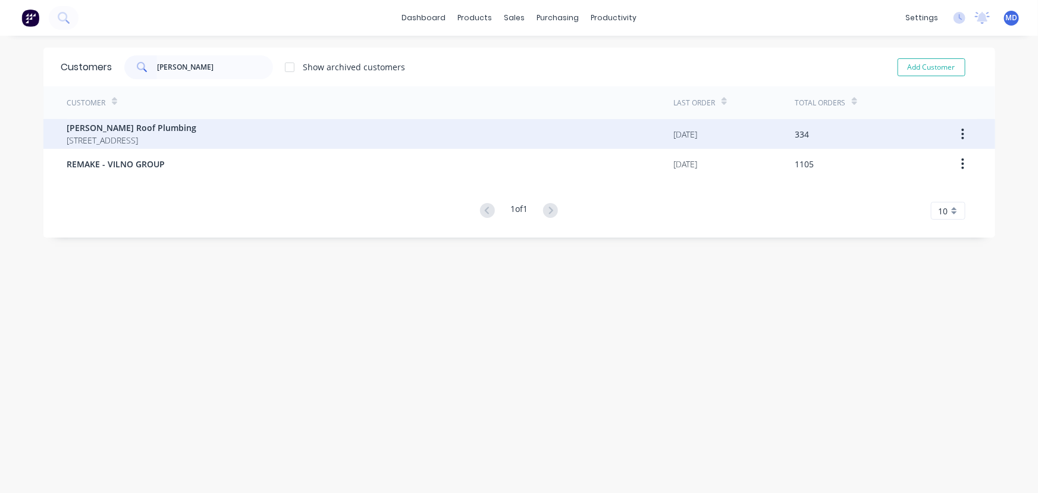
click at [125, 127] on span "[PERSON_NAME] Roof Plumbing" at bounding box center [132, 127] width 130 height 12
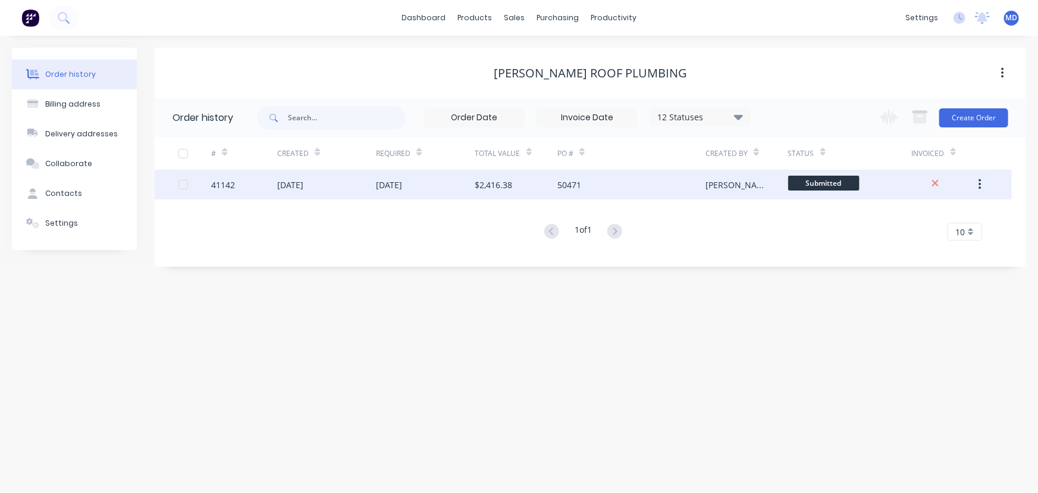
click at [452, 172] on div "[DATE]" at bounding box center [425, 185] width 99 height 30
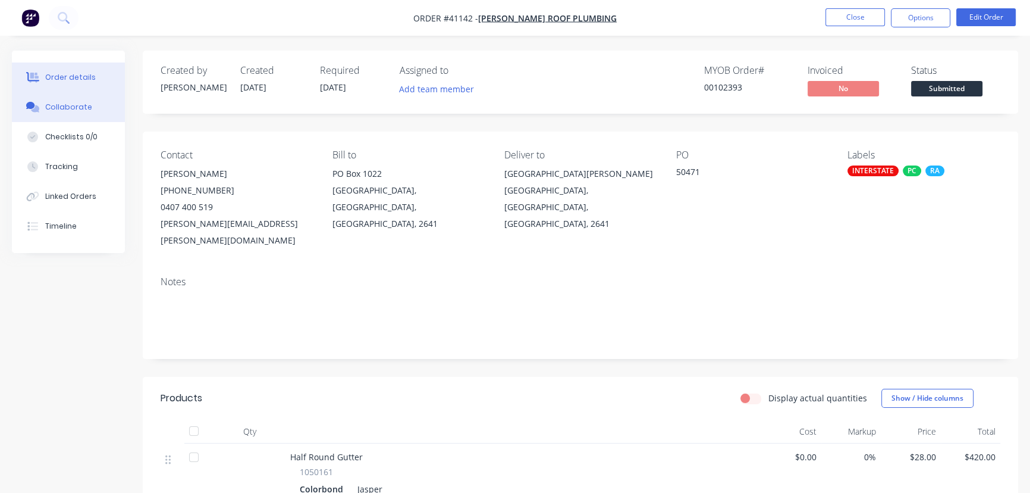
click at [67, 107] on div "Collaborate" at bounding box center [68, 107] width 47 height 11
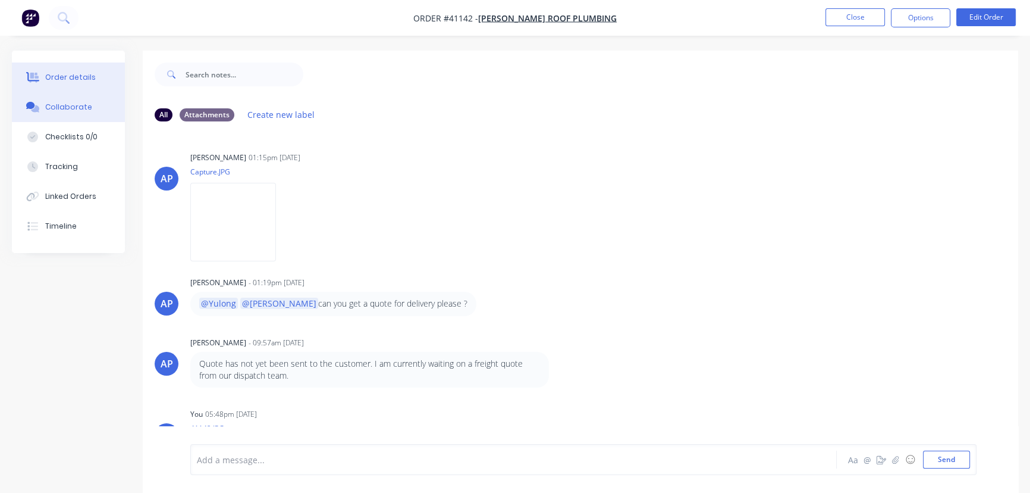
click at [58, 70] on button "Order details" at bounding box center [68, 77] width 113 height 30
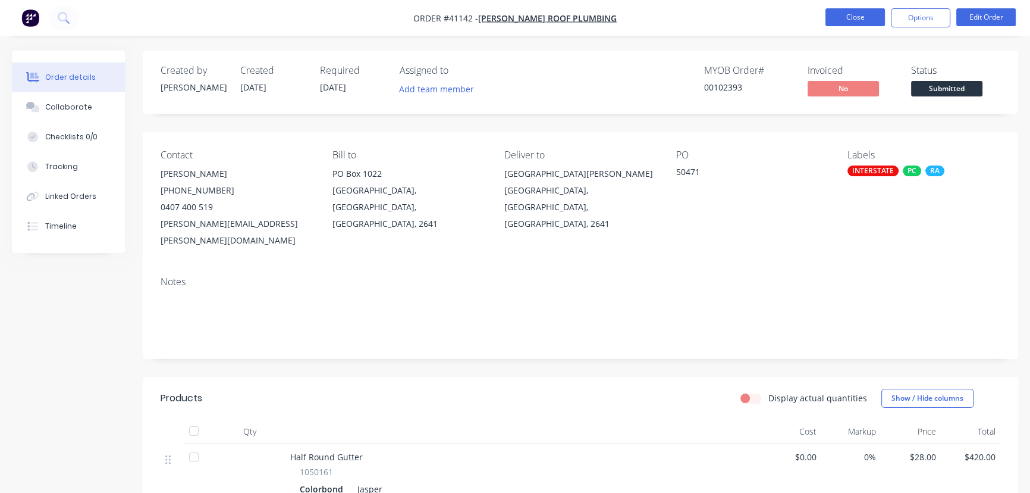
click at [863, 19] on button "Close" at bounding box center [855, 17] width 59 height 18
